Goal: Use online tool/utility

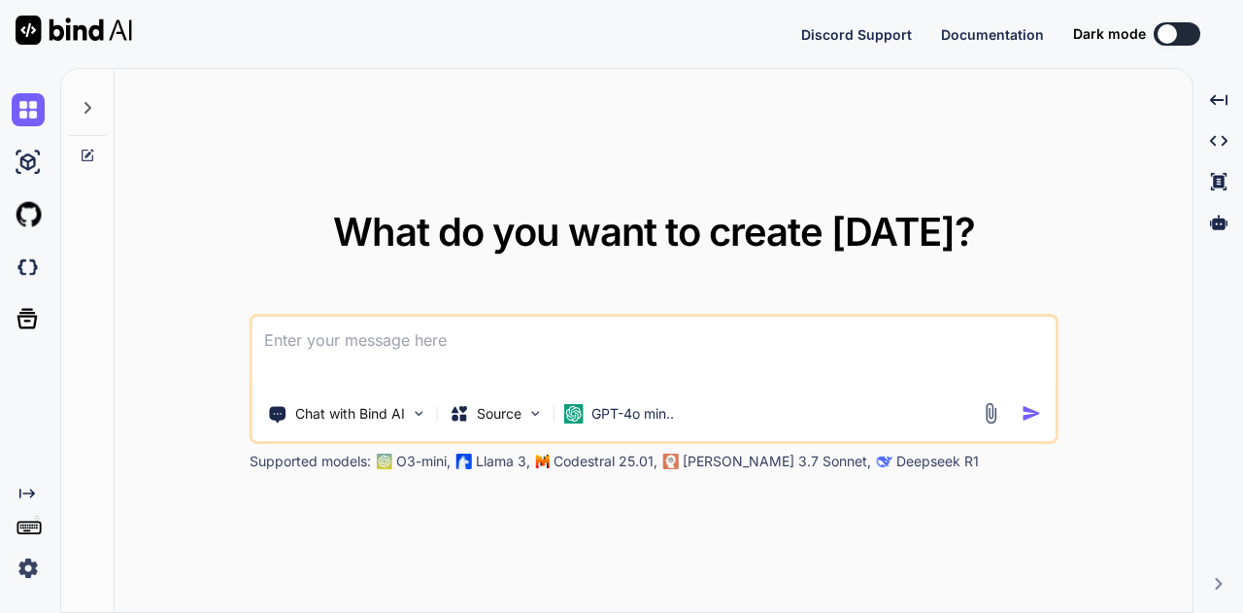
type textarea "x"
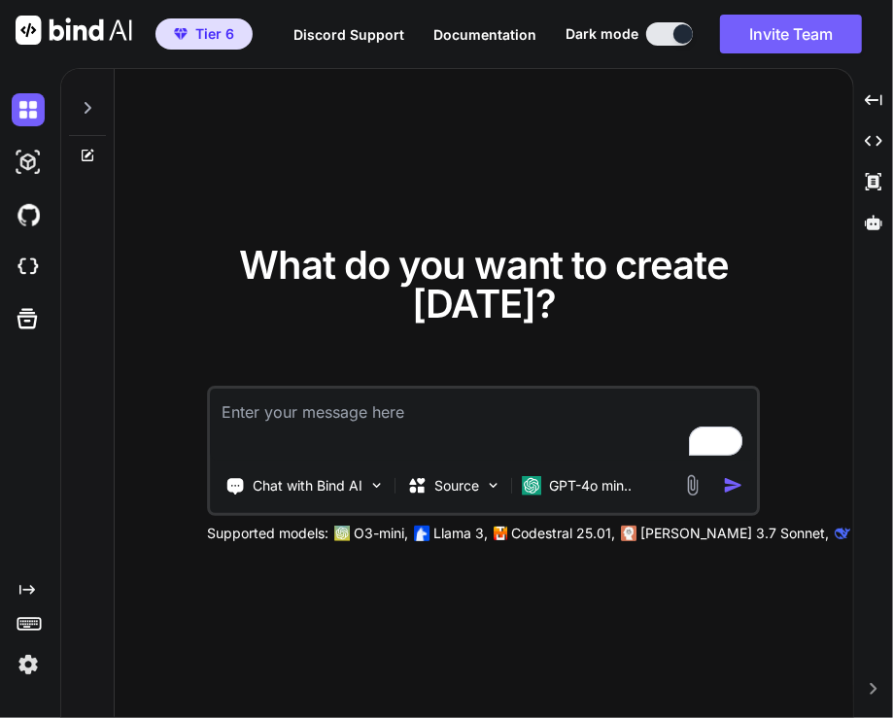
click at [27, 669] on img at bounding box center [28, 664] width 33 height 33
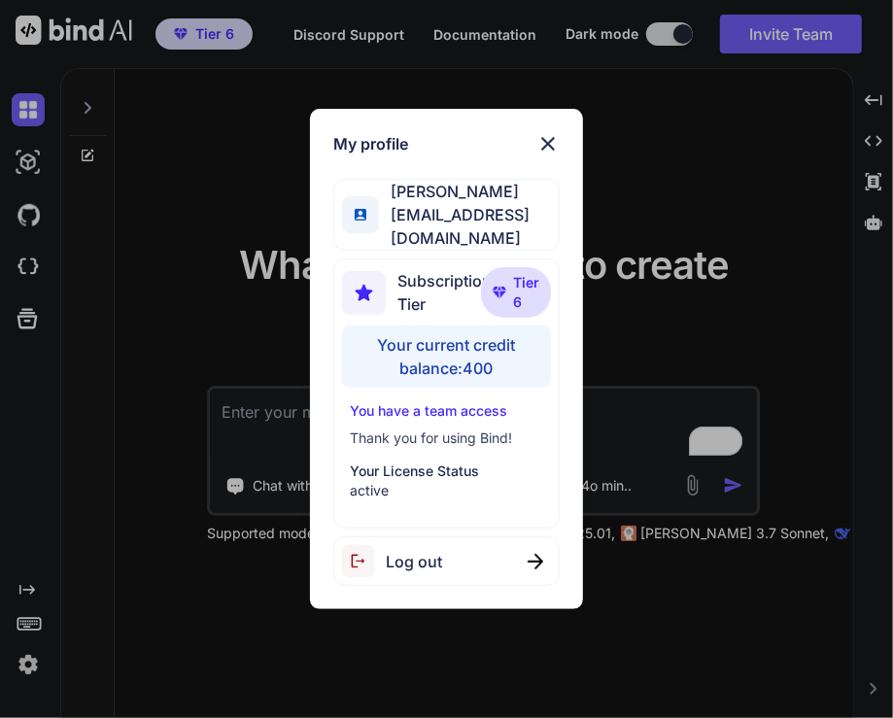
click at [30, 265] on div "My profile Tye Anderson fakewiseco@gmail.com Subscription Tier Tier 6 Your curr…" at bounding box center [446, 359] width 893 height 718
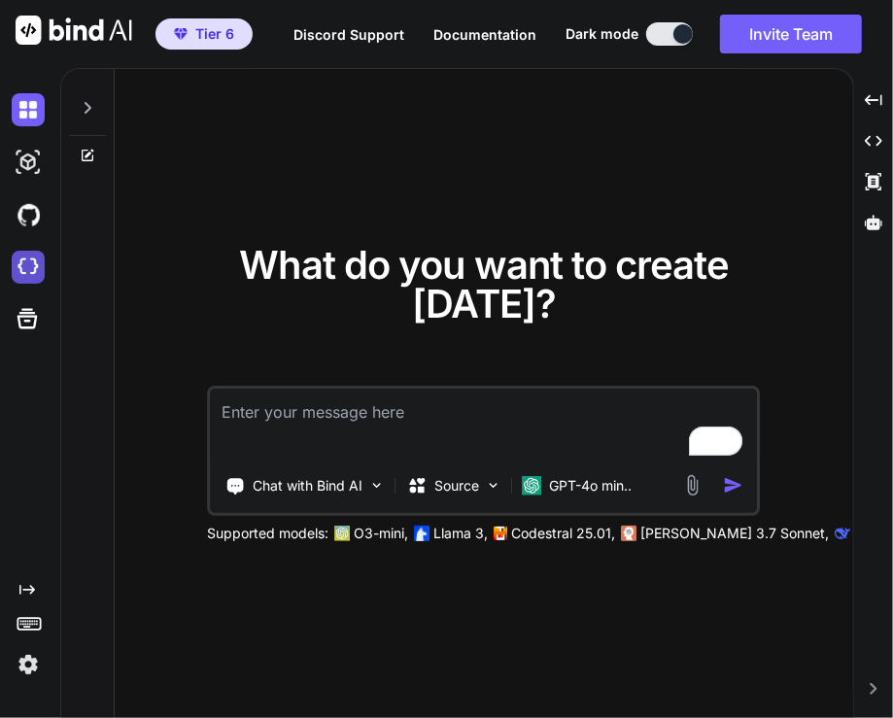
click at [23, 271] on img at bounding box center [28, 267] width 33 height 33
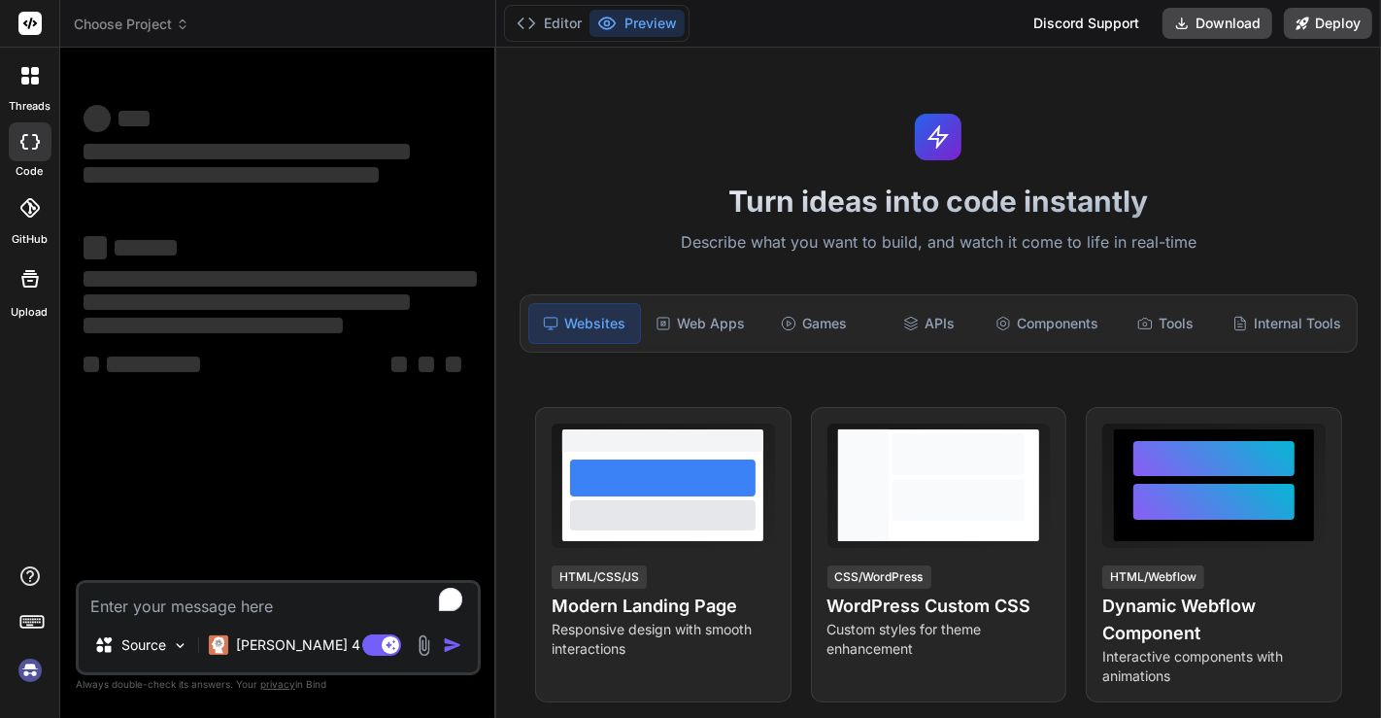
click at [171, 17] on span "Choose Project" at bounding box center [132, 24] width 116 height 19
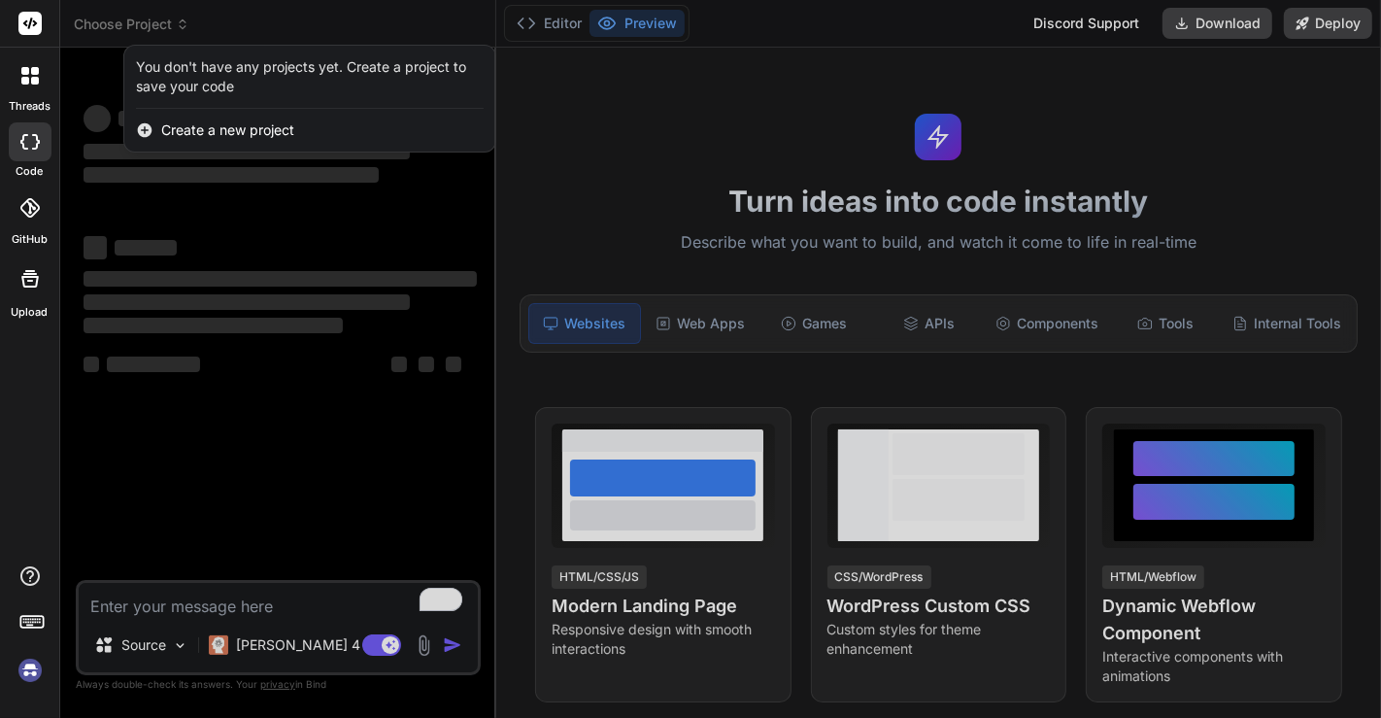
type textarea "x"
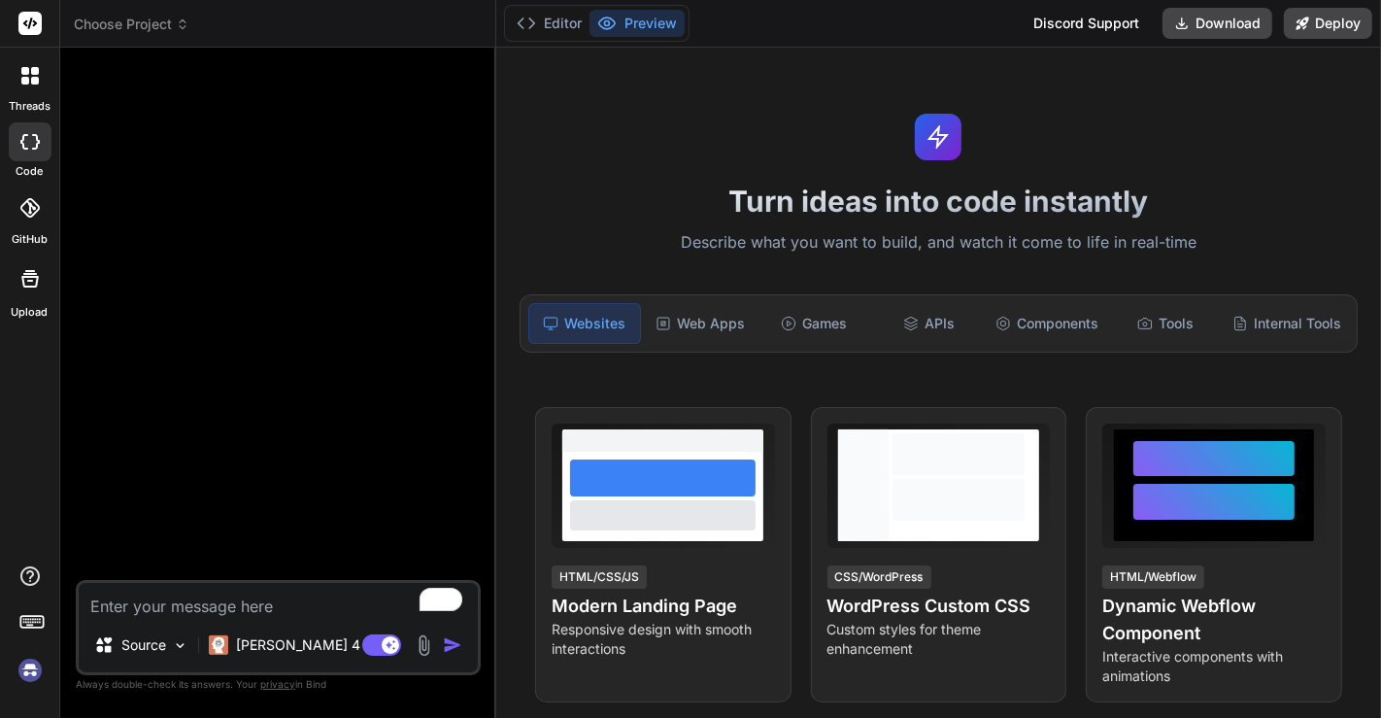
click at [160, 33] on span "Choose Project" at bounding box center [132, 24] width 116 height 19
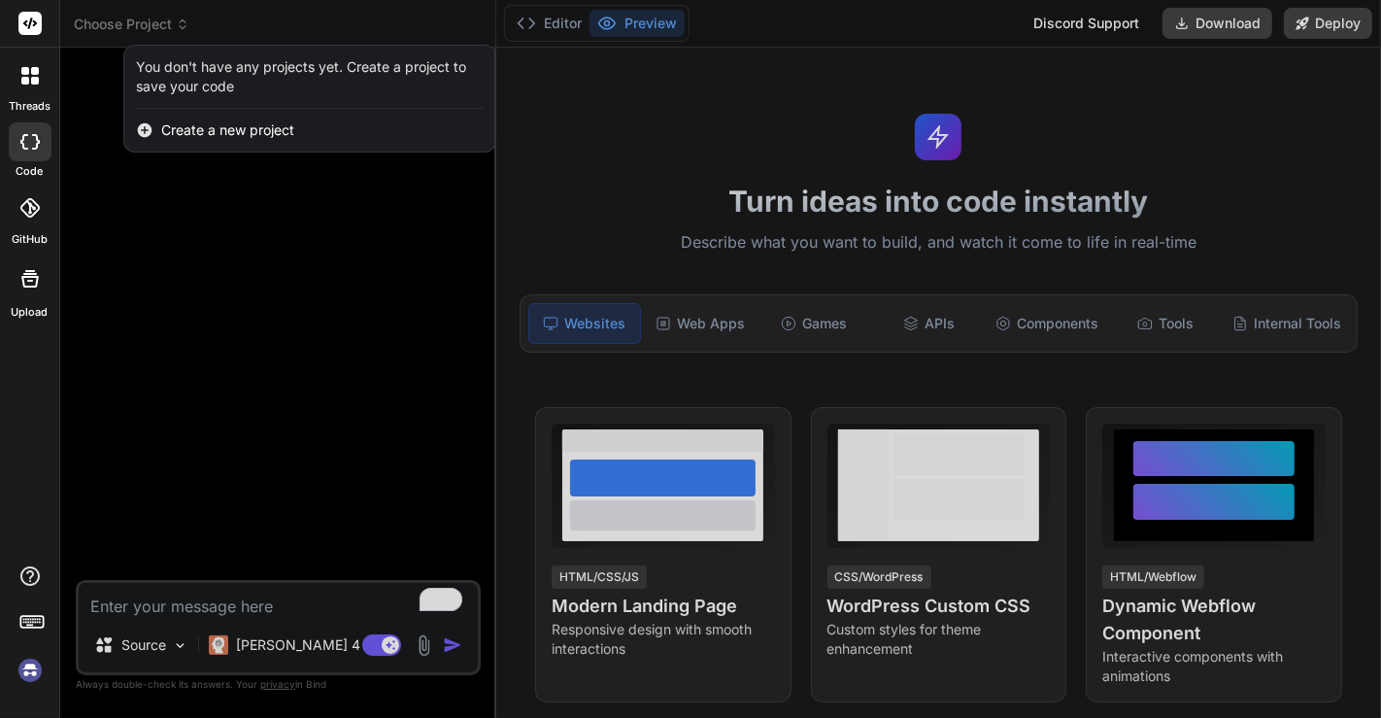
click at [138, 26] on div at bounding box center [690, 359] width 1381 height 718
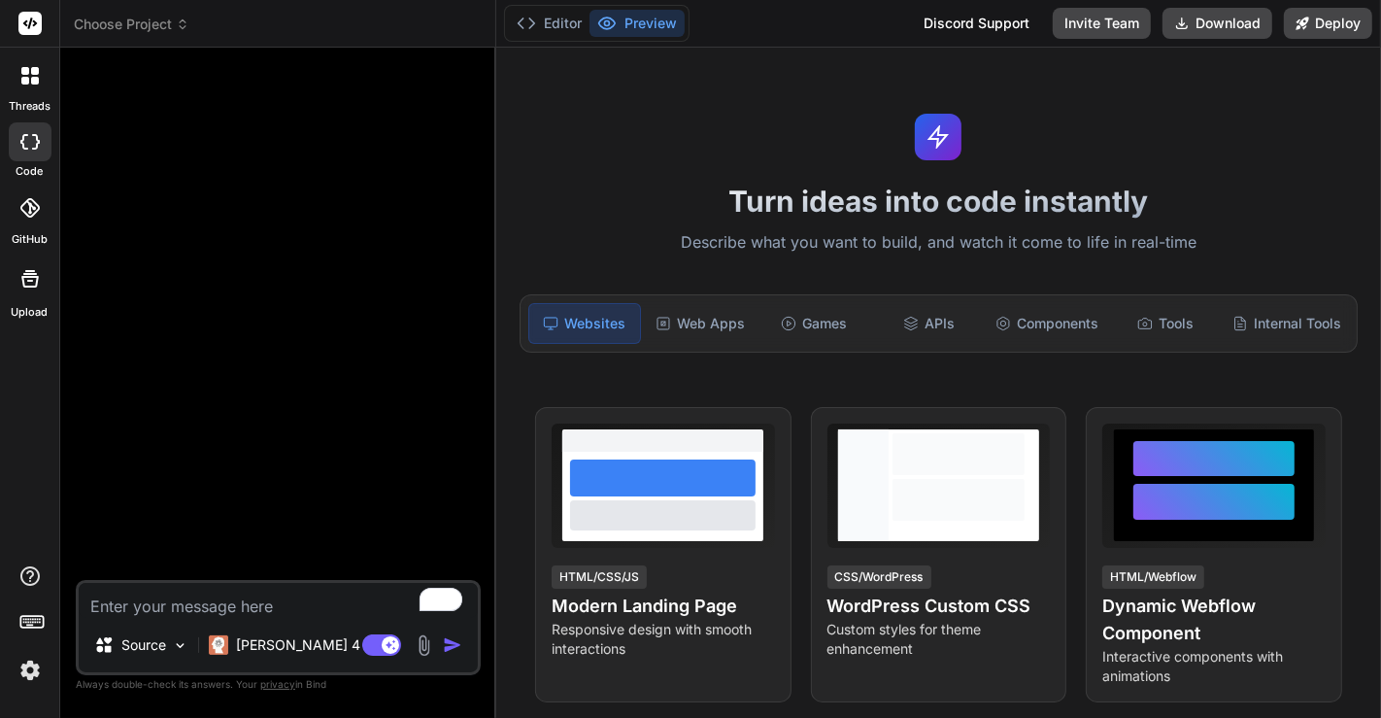
type textarea "x"
